Goal: Information Seeking & Learning: Learn about a topic

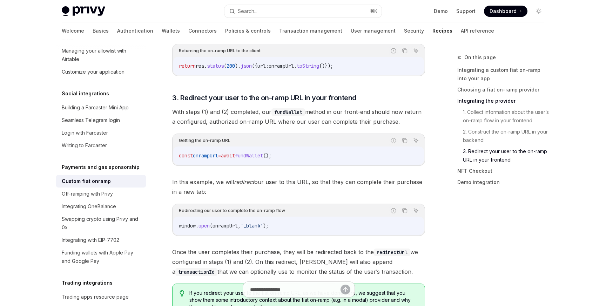
scroll to position [1803, 0]
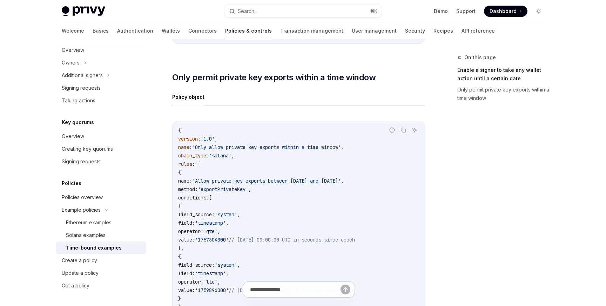
scroll to position [289, 0]
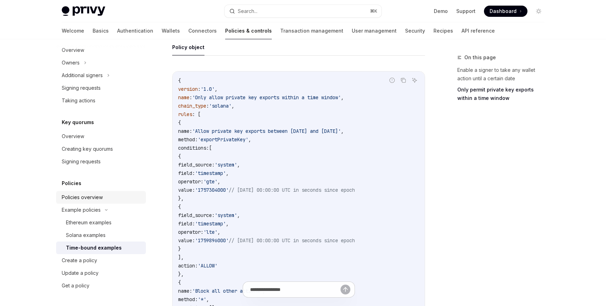
click at [85, 198] on div "Policies overview" at bounding box center [82, 197] width 41 height 8
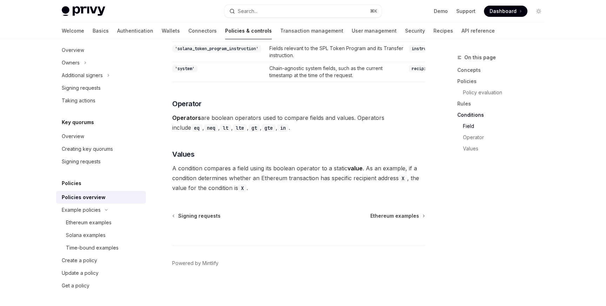
type textarea "*"
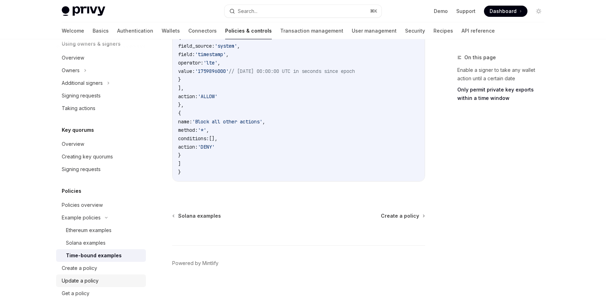
scroll to position [225, 0]
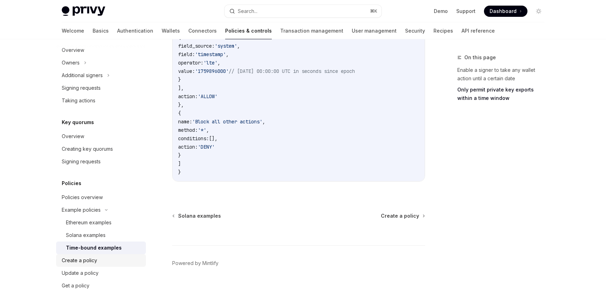
click at [88, 263] on div "Create a policy" at bounding box center [79, 260] width 35 height 8
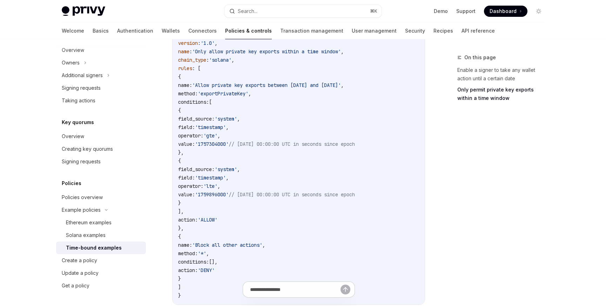
scroll to position [334, 0]
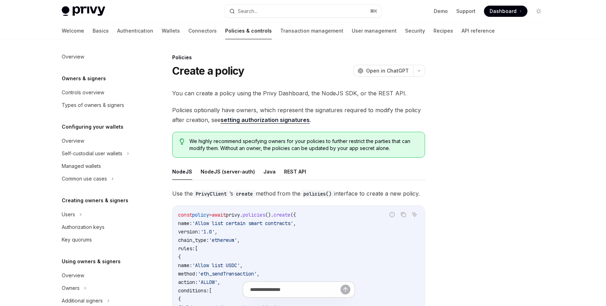
scroll to position [188, 0]
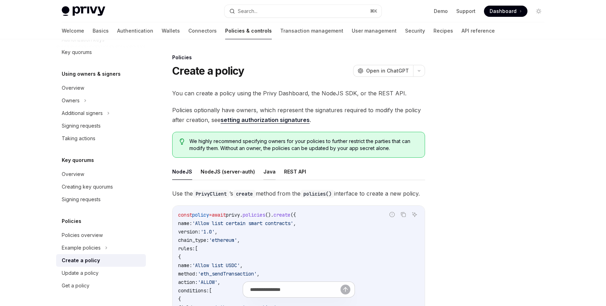
click at [264, 177] on button "Java" at bounding box center [269, 171] width 12 height 16
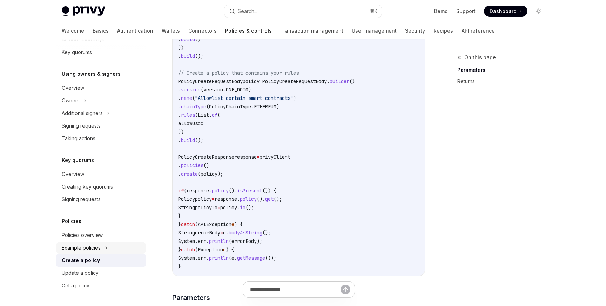
scroll to position [295, 0]
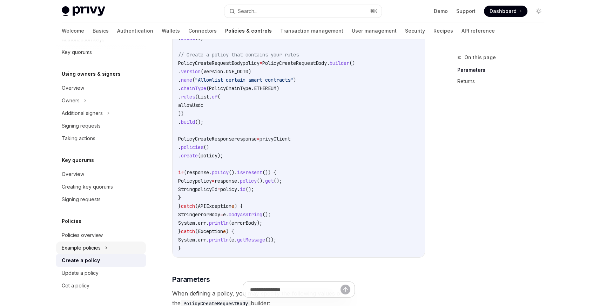
click at [90, 250] on div "Example policies" at bounding box center [81, 248] width 39 height 8
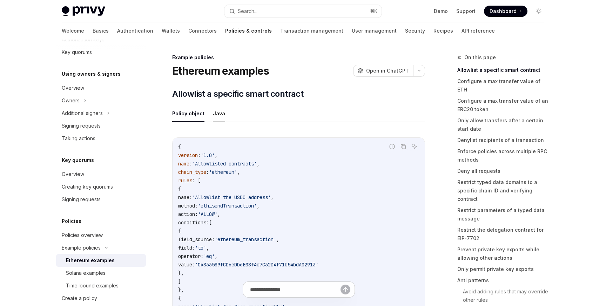
click at [218, 114] on button "Java" at bounding box center [219, 113] width 12 height 16
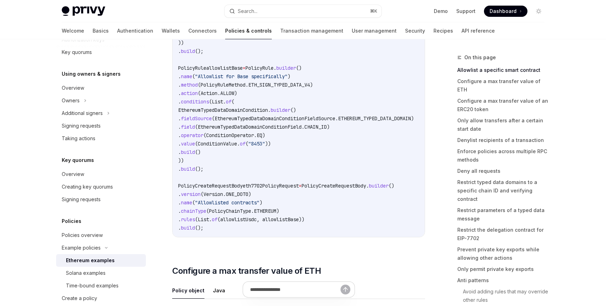
scroll to position [225, 0]
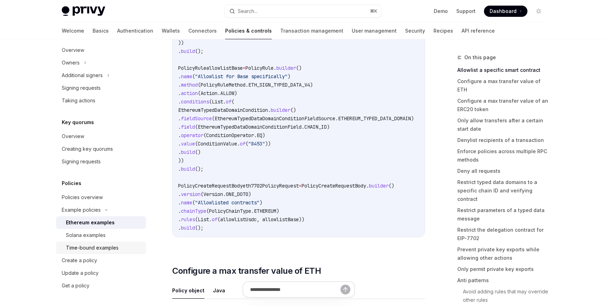
click at [101, 246] on div "Time-bound examples" at bounding box center [92, 248] width 53 height 8
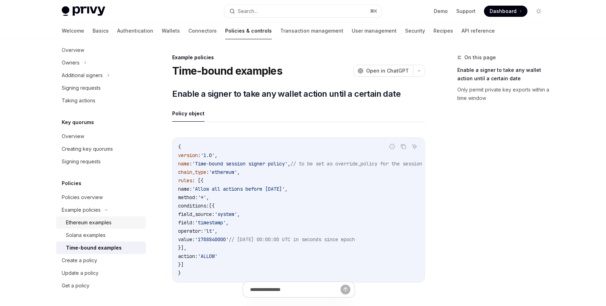
click at [92, 221] on div "Ethereum examples" at bounding box center [89, 222] width 46 height 8
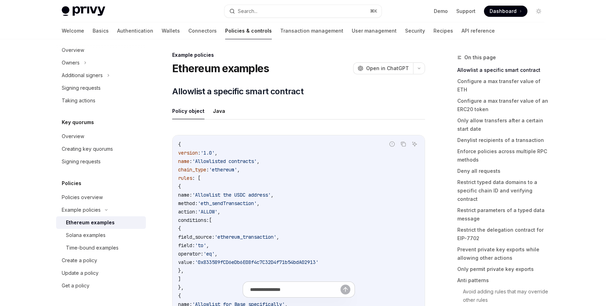
scroll to position [0, 0]
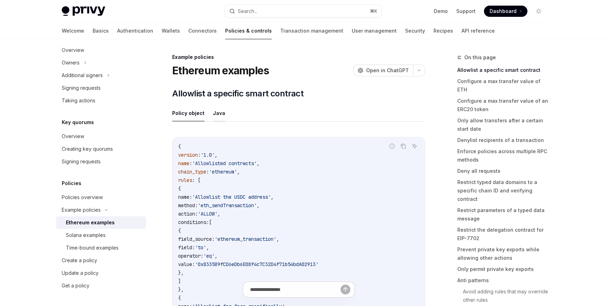
click at [216, 112] on button "Java" at bounding box center [219, 113] width 12 height 16
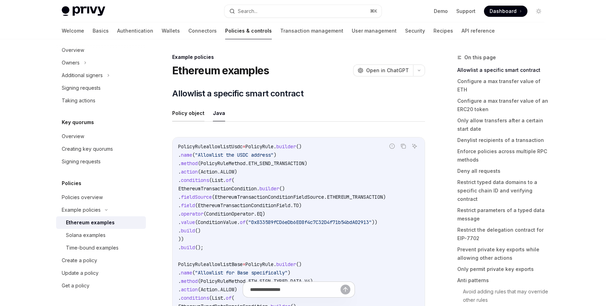
click at [191, 115] on button "Policy object" at bounding box center [188, 113] width 32 height 16
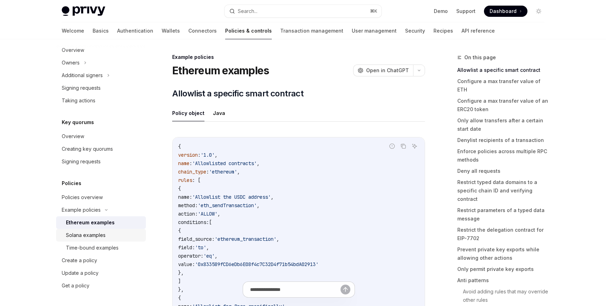
click at [91, 235] on div "Solana examples" at bounding box center [86, 235] width 40 height 8
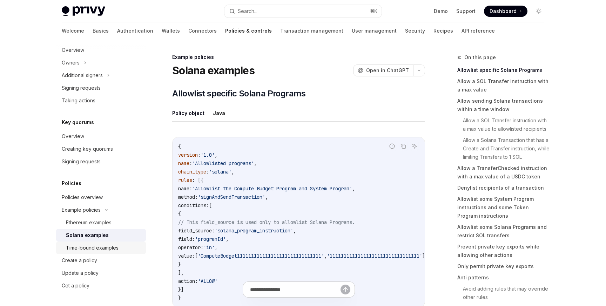
click at [99, 250] on div "Time-bound examples" at bounding box center [92, 248] width 53 height 8
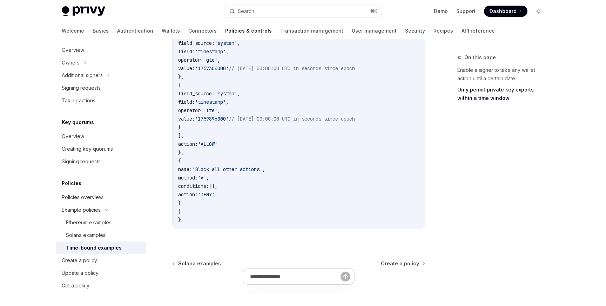
scroll to position [412, 0]
click at [83, 235] on div "Solana examples" at bounding box center [86, 235] width 40 height 8
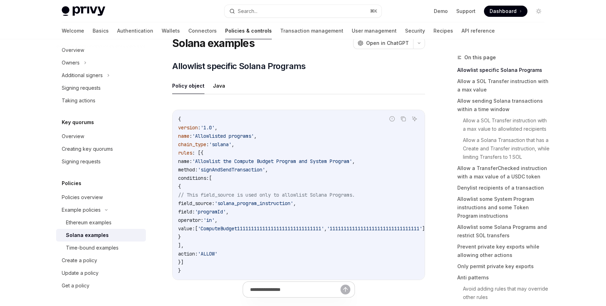
scroll to position [28, 0]
click at [117, 244] on div "Time-bound examples" at bounding box center [92, 248] width 53 height 8
type textarea "*"
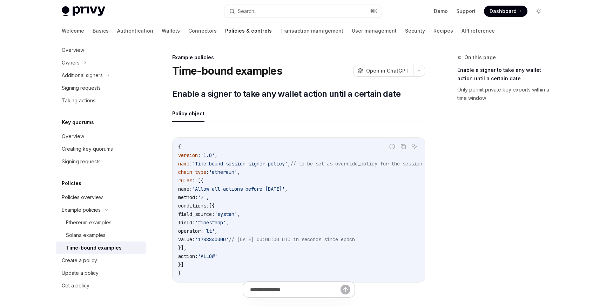
click at [215, 68] on h1 "Time-bound examples" at bounding box center [227, 71] width 110 height 13
copy div "Time-bound examples OpenAI"
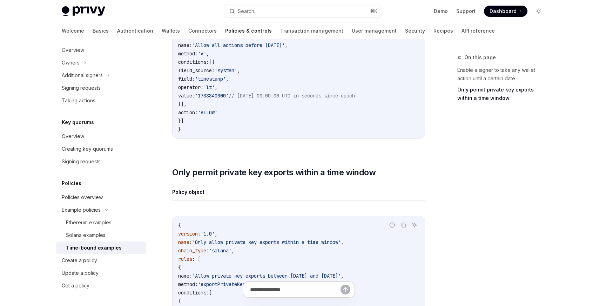
scroll to position [20, 0]
